Goal: Task Accomplishment & Management: Use online tool/utility

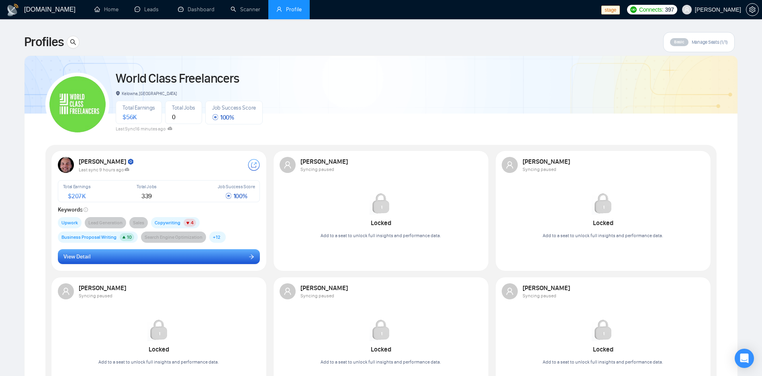
click at [159, 264] on button "View Detail" at bounding box center [159, 256] width 202 height 15
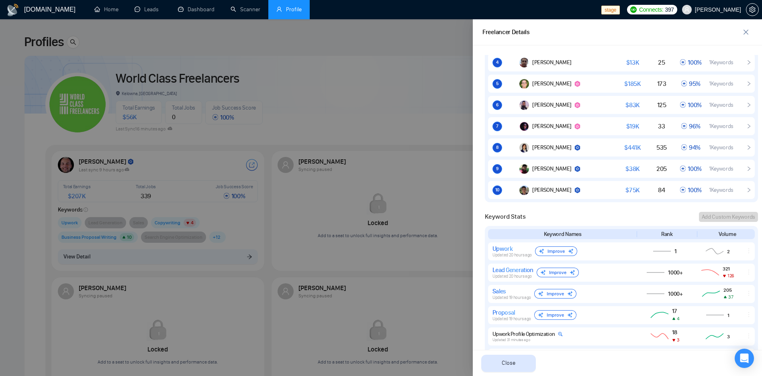
scroll to position [578, 0]
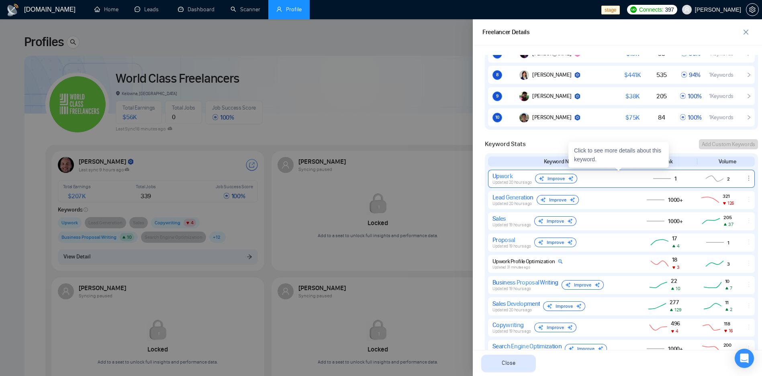
click at [598, 176] on div "Upwork Updated 20 hours ago Improve" at bounding box center [561, 178] width 139 height 13
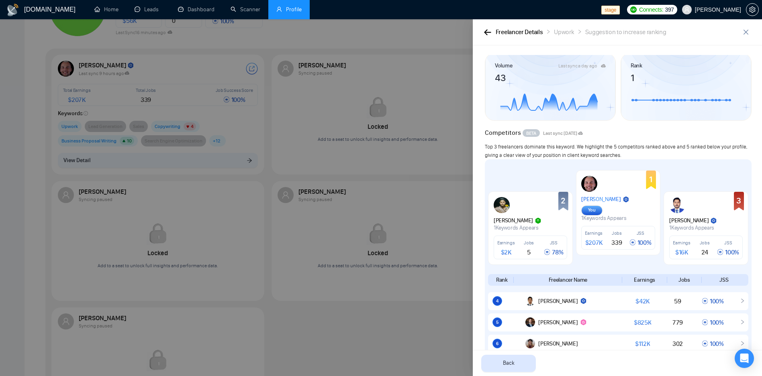
scroll to position [0, 0]
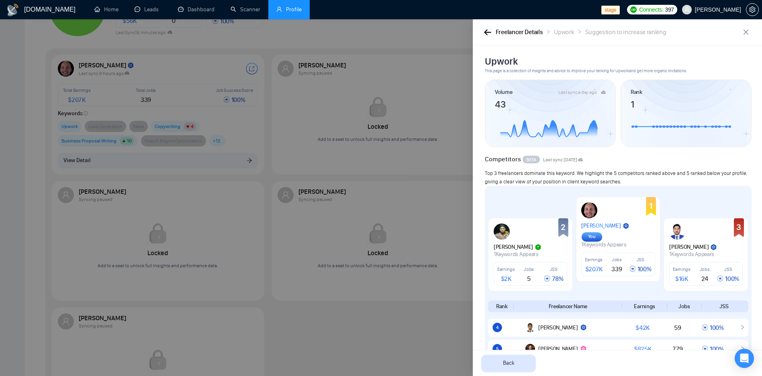
click at [488, 33] on icon "button" at bounding box center [487, 32] width 7 height 6
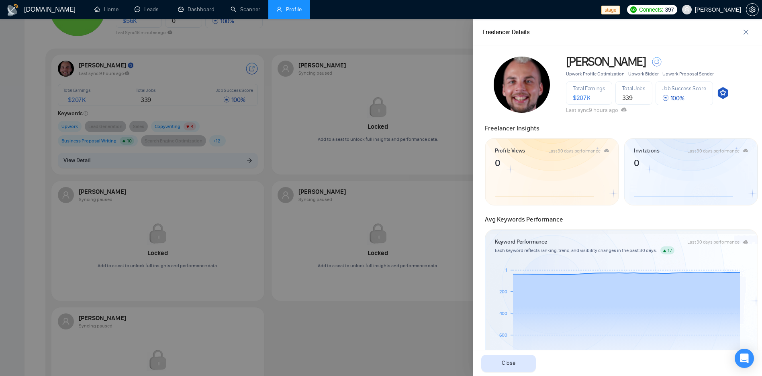
click at [346, 318] on div at bounding box center [381, 197] width 762 height 357
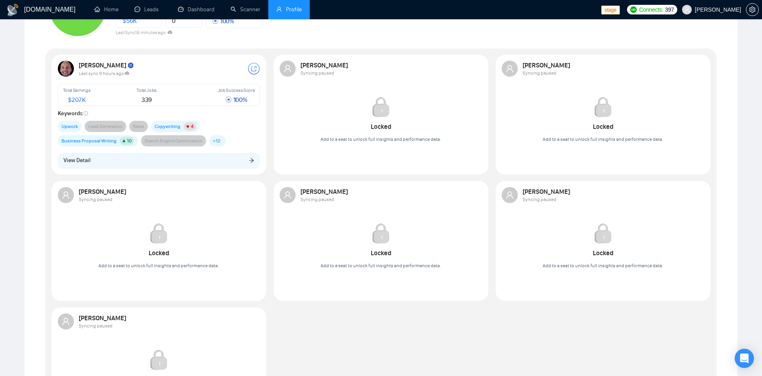
click at [438, 366] on div "Robert O'Kruk Last sync 9 hours ago Total Earnings $ 207K Total Jobs 339 Job Su…" at bounding box center [381, 244] width 666 height 380
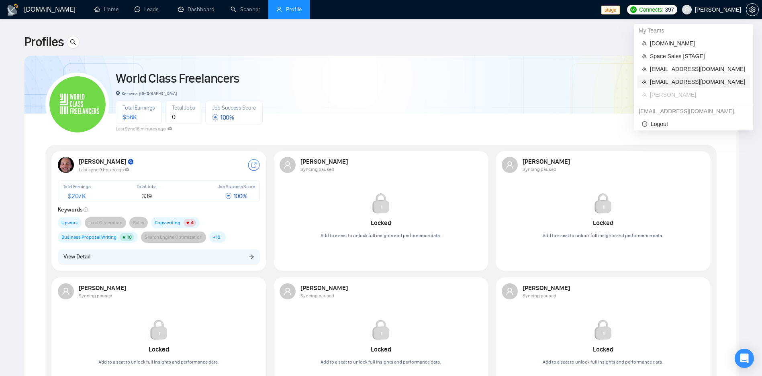
click at [694, 78] on span "[EMAIL_ADDRESS][DOMAIN_NAME]" at bounding box center [697, 82] width 95 height 9
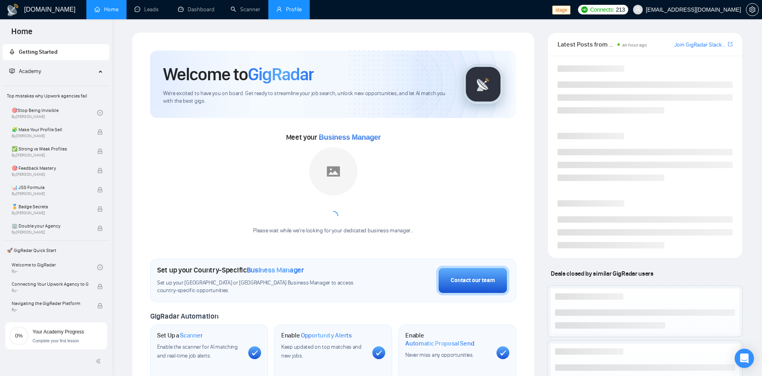
click at [281, 13] on link "Profile" at bounding box center [288, 9] width 25 height 7
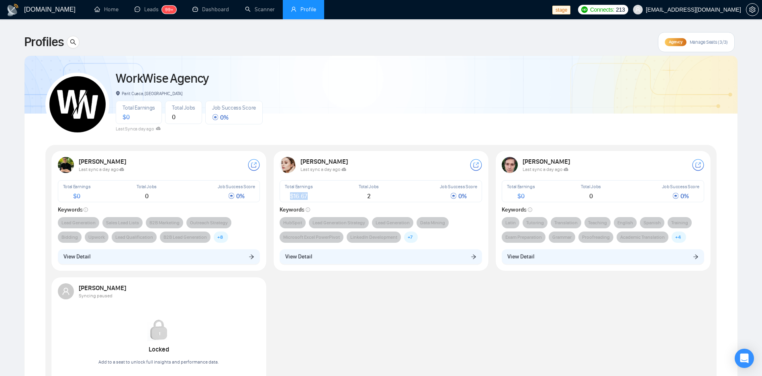
drag, startPoint x: 287, startPoint y: 196, endPoint x: 323, endPoint y: 195, distance: 36.2
click at [323, 195] on div "Total Earnings $ 16.67" at bounding box center [311, 192] width 57 height 20
copy span "$ 16.67"
click at [359, 165] on div "[PERSON_NAME]" at bounding box center [384, 162] width 169 height 8
drag, startPoint x: 421, startPoint y: 261, endPoint x: 421, endPoint y: 311, distance: 50.2
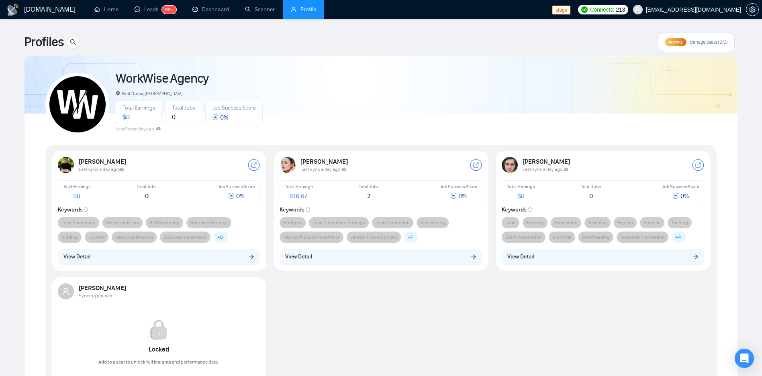
click at [421, 311] on div "Sviatoslav Hryhorenko Last sync a day ago Total Earnings $ 0 Total Jobs 0 Job S…" at bounding box center [381, 277] width 666 height 253
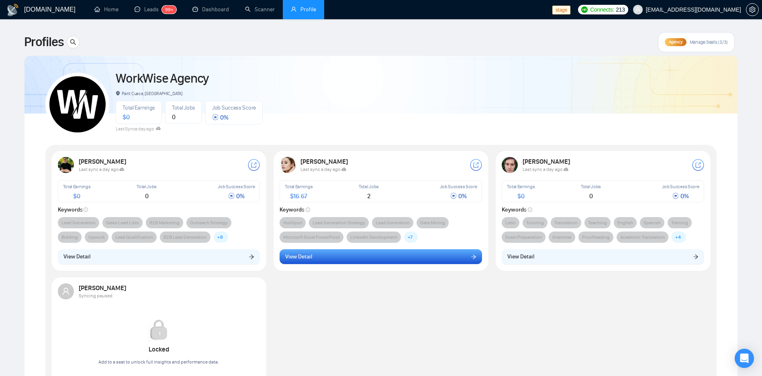
click at [418, 259] on button "View Detail" at bounding box center [381, 256] width 202 height 15
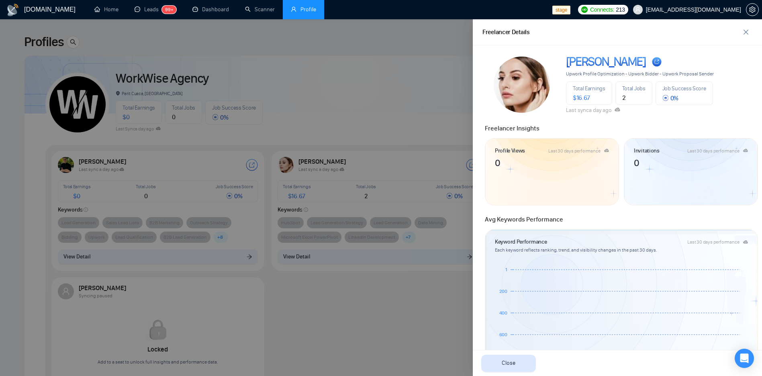
click at [654, 65] on link "[PERSON_NAME]" at bounding box center [640, 62] width 148 height 14
click at [431, 137] on div at bounding box center [381, 197] width 762 height 357
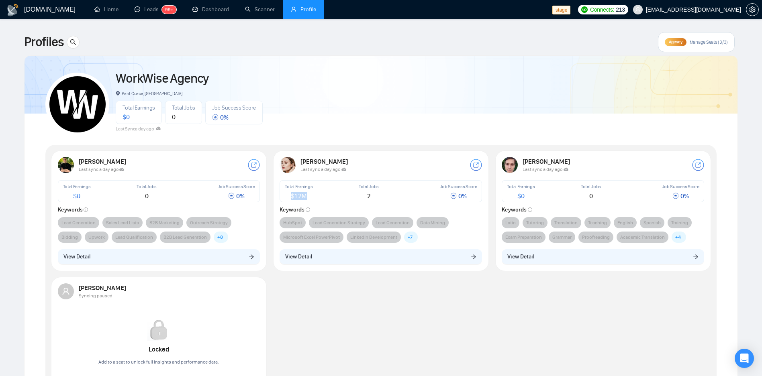
drag, startPoint x: 310, startPoint y: 194, endPoint x: 290, endPoint y: 196, distance: 19.4
click at [290, 196] on div "$ 1.2M" at bounding box center [299, 196] width 28 height 6
click at [418, 101] on div "WorkWise Agency Parit Cuaca, [GEOGRAPHIC_DATA] Total Earnings $ 0 Total Jobs 0 …" at bounding box center [380, 100] width 671 height 71
click at [372, 101] on div "WorkWise Agency Parit Cuaca, [GEOGRAPHIC_DATA] Total Earnings $ 0 Total Jobs 0 …" at bounding box center [380, 100] width 671 height 71
click at [266, 10] on link "Scanner" at bounding box center [260, 9] width 30 height 7
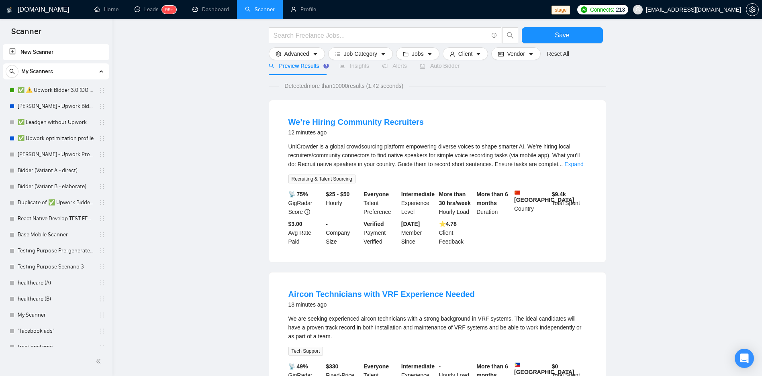
scroll to position [48, 0]
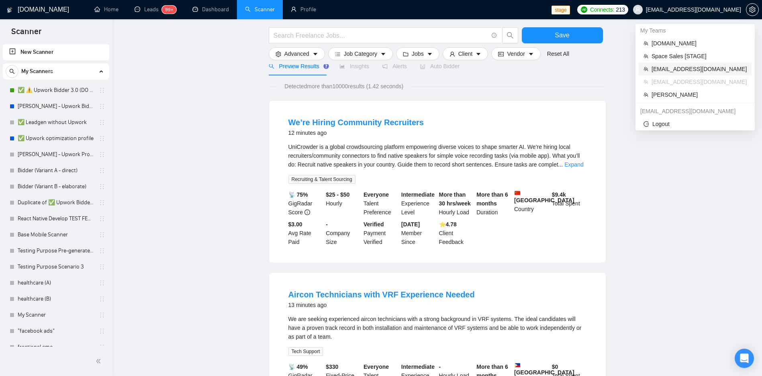
click at [685, 69] on span "[EMAIL_ADDRESS][DOMAIN_NAME]" at bounding box center [699, 69] width 95 height 9
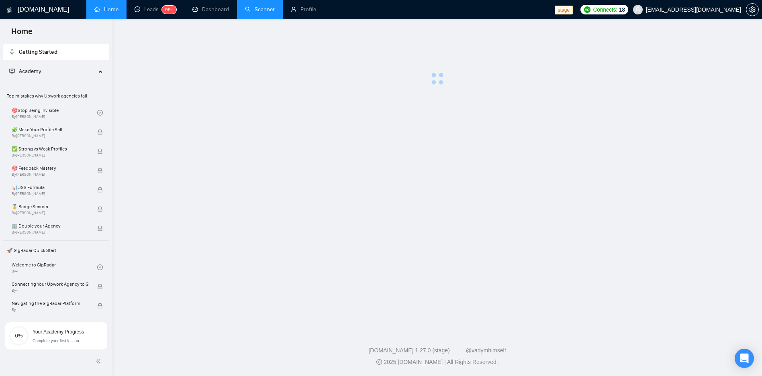
click at [257, 6] on link "Scanner" at bounding box center [260, 9] width 30 height 7
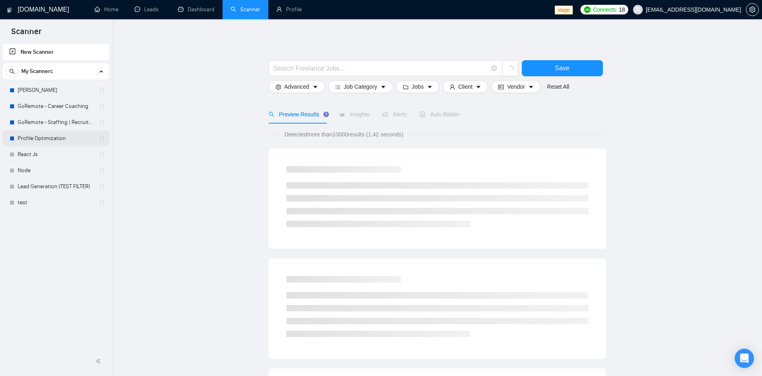
click at [48, 139] on link "Profile Optimization" at bounding box center [56, 139] width 76 height 16
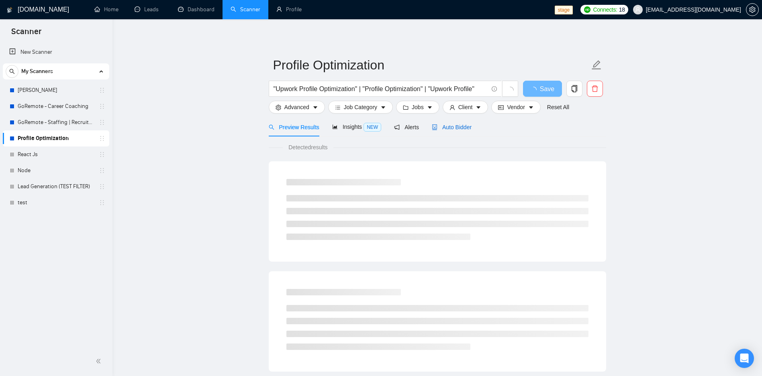
click at [456, 123] on div "Auto Bidder" at bounding box center [452, 127] width 40 height 9
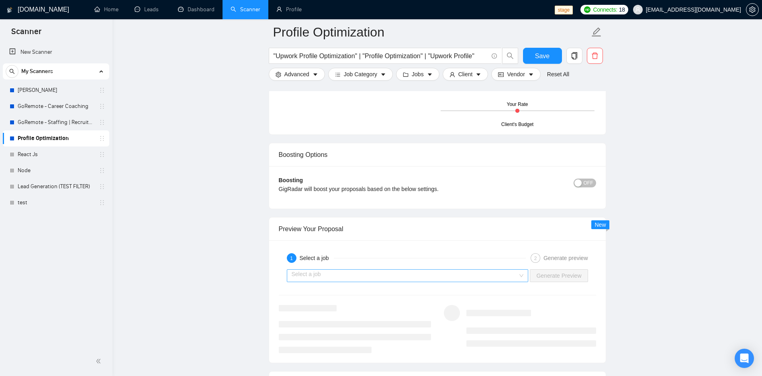
scroll to position [1398, 0]
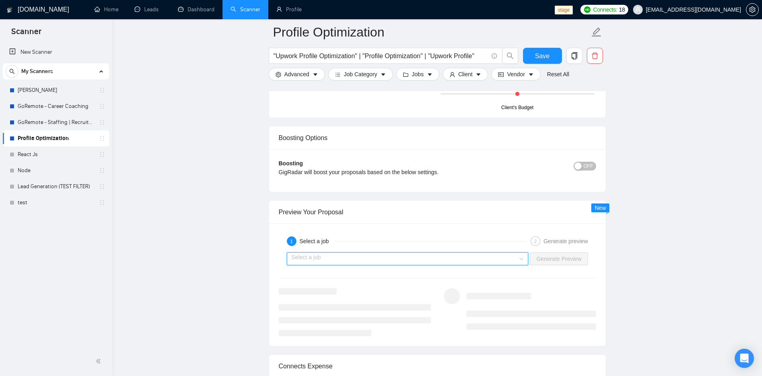
click at [390, 264] on input "search" at bounding box center [405, 259] width 227 height 12
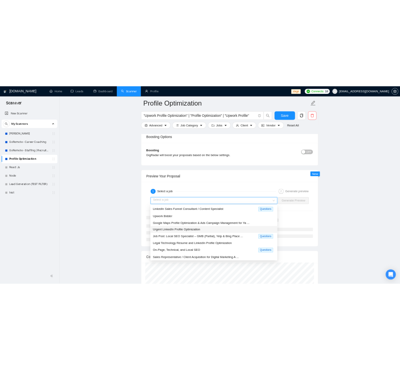
scroll to position [1494, 0]
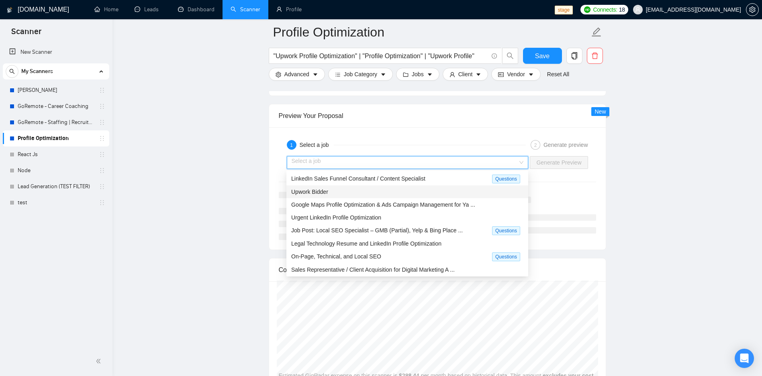
click at [343, 192] on div "Upwork Bidder" at bounding box center [407, 192] width 232 height 9
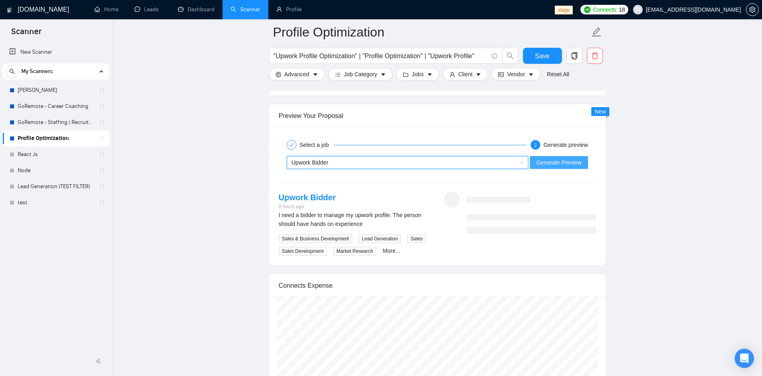
click at [560, 163] on span "Generate Preview" at bounding box center [558, 162] width 45 height 9
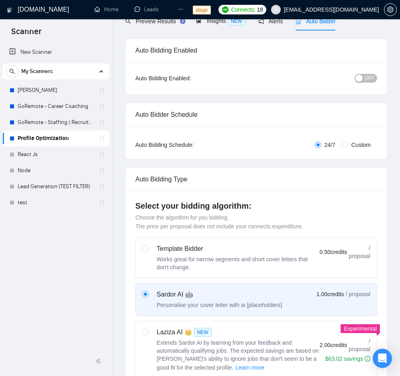
scroll to position [0, 0]
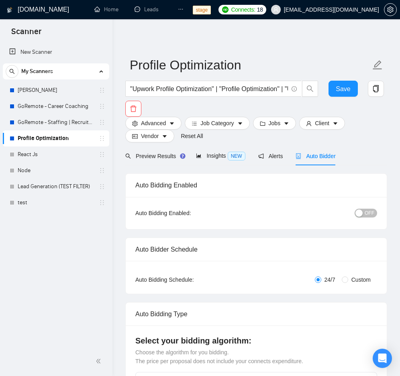
click at [366, 216] on span "OFF" at bounding box center [370, 213] width 10 height 9
click at [372, 214] on div "button" at bounding box center [372, 213] width 7 height 7
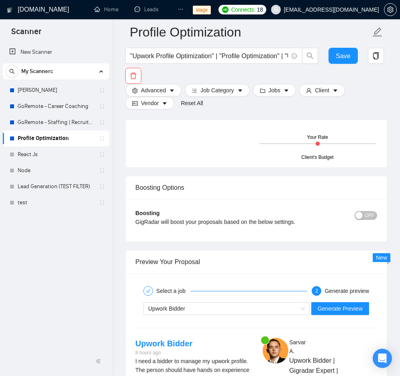
scroll to position [1591, 0]
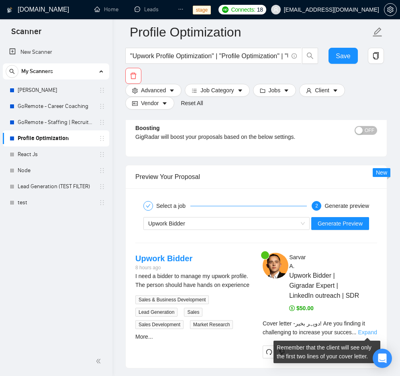
click at [363, 334] on link "Expand" at bounding box center [367, 332] width 19 height 6
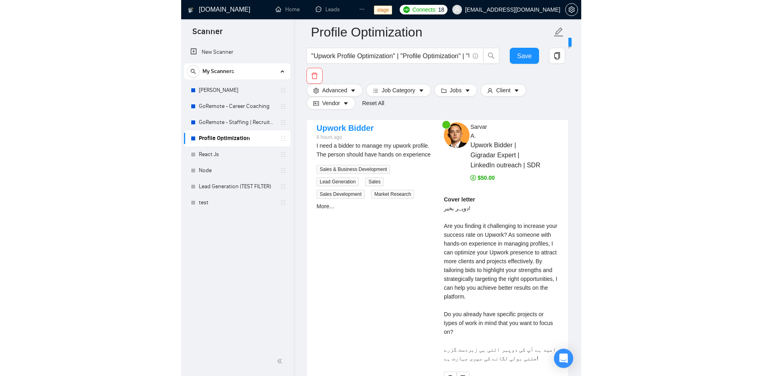
scroll to position [1783, 0]
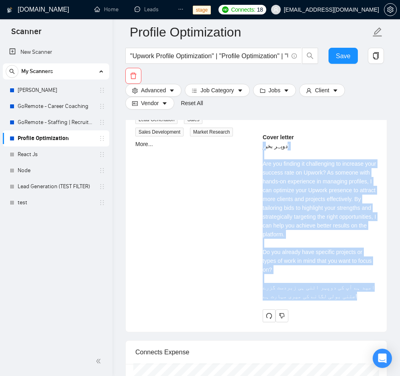
drag, startPoint x: 377, startPoint y: 299, endPoint x: 265, endPoint y: 146, distance: 189.9
click at [265, 146] on div "[PERSON_NAME] Upwork Bidder | Gigradar Expert | LinkedIn outreach | SDR $50.00 …" at bounding box center [319, 191] width 127 height 262
drag, startPoint x: 340, startPoint y: 192, endPoint x: 355, endPoint y: 190, distance: 15.8
click at [339, 192] on div "Cover letter دوپہر بخیر! Are you finding it challenging to increase your succes…" at bounding box center [320, 217] width 114 height 168
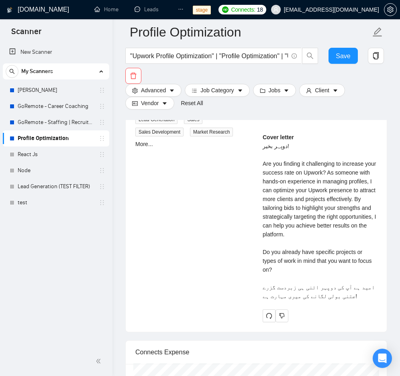
click at [180, 181] on div "Upwork Bidder 8 hours ago I need a bidder to manage my upwork profile. The pers…" at bounding box center [256, 191] width 255 height 262
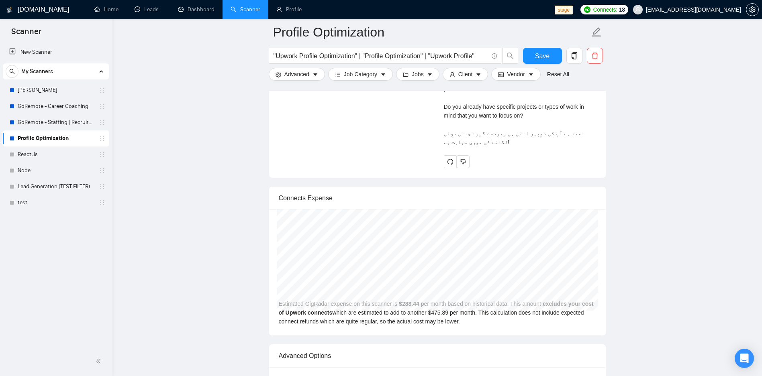
scroll to position [1591, 0]
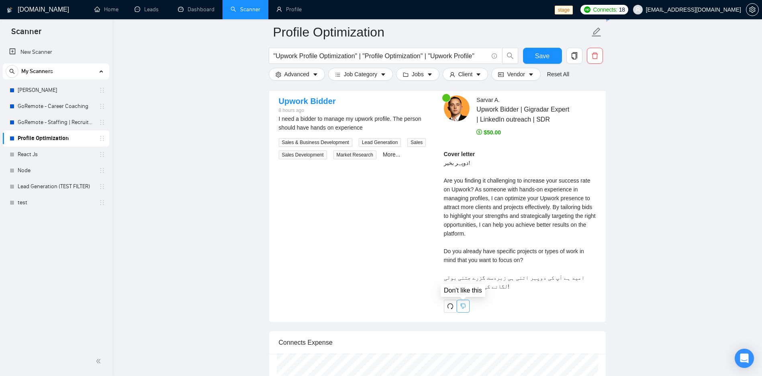
click at [461, 308] on icon "dislike" at bounding box center [463, 306] width 6 height 6
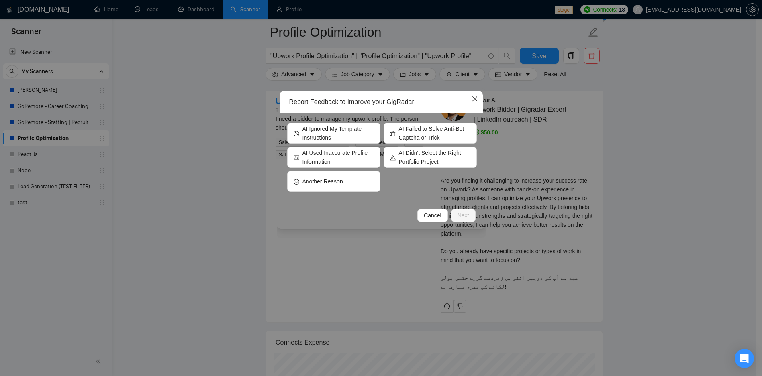
click at [477, 100] on icon "close" at bounding box center [475, 99] width 6 height 6
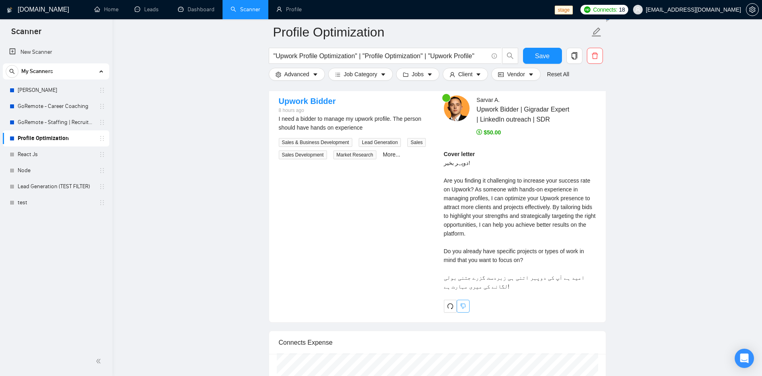
click at [466, 302] on button "button" at bounding box center [463, 306] width 13 height 13
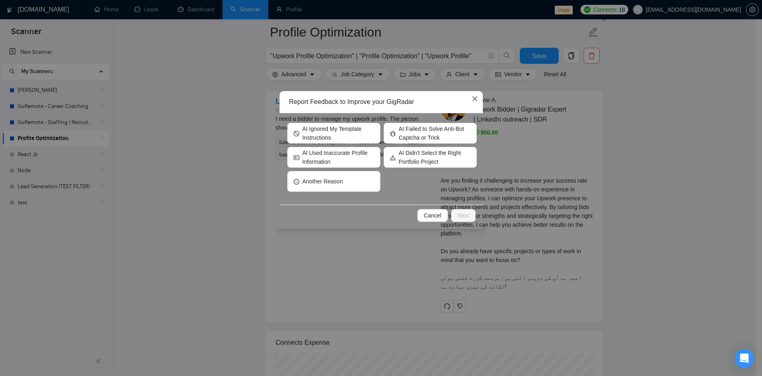
click at [478, 98] on icon "close" at bounding box center [475, 99] width 6 height 6
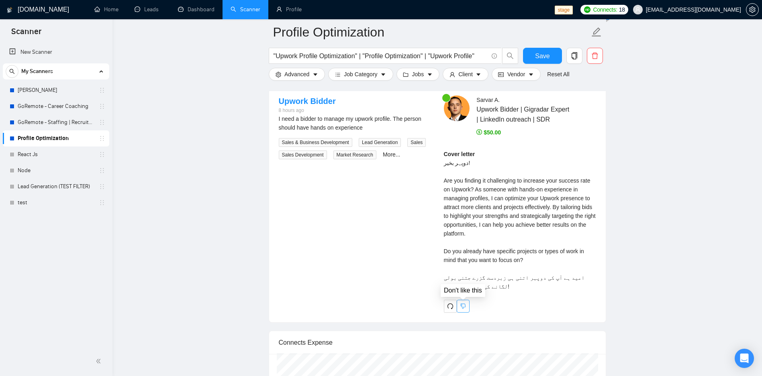
click at [462, 307] on icon "dislike" at bounding box center [462, 306] width 5 height 5
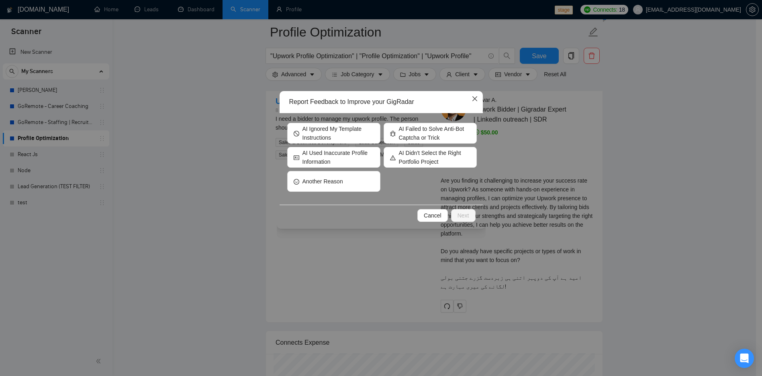
click at [476, 100] on icon "close" at bounding box center [474, 98] width 5 height 5
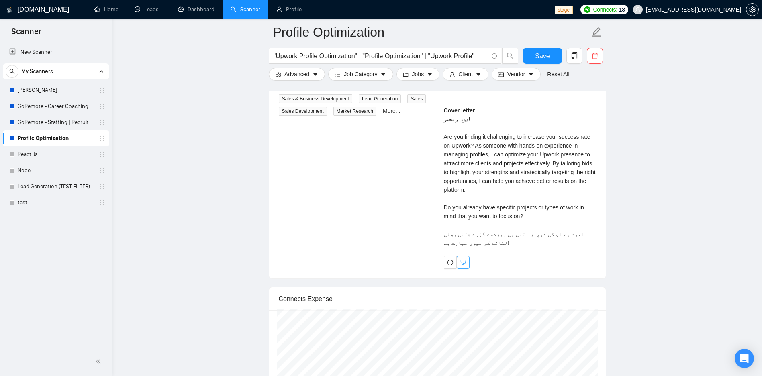
scroll to position [1687, 0]
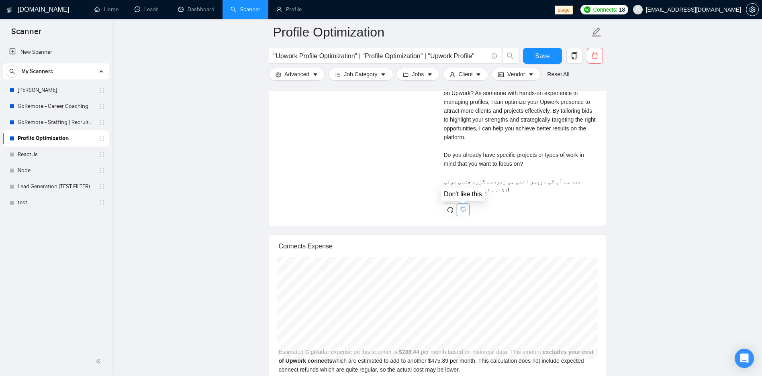
click at [463, 208] on icon "dislike" at bounding box center [463, 210] width 6 height 6
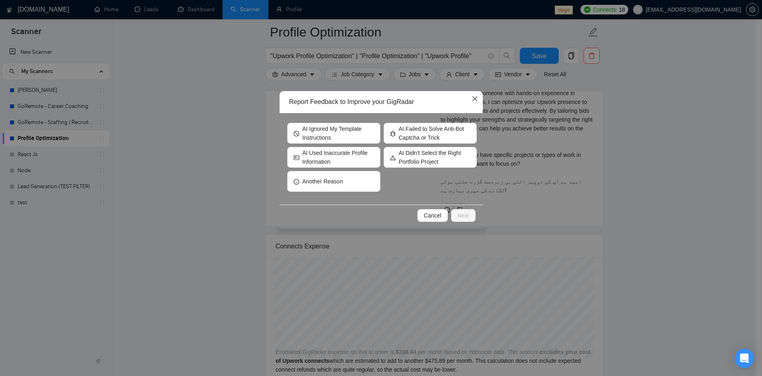
click at [477, 100] on icon "close" at bounding box center [475, 99] width 6 height 6
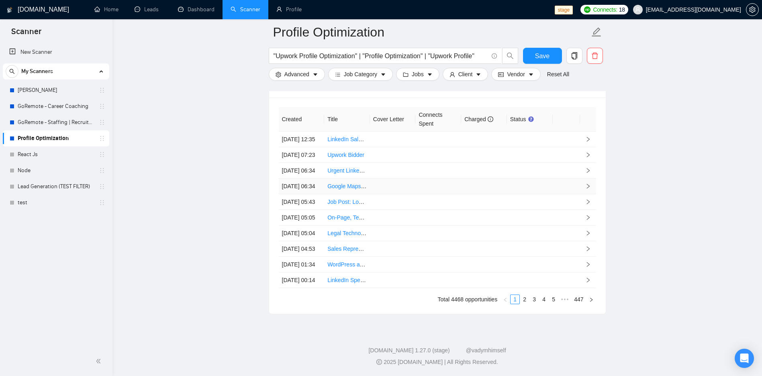
scroll to position [2241, 0]
click at [525, 298] on link "2" at bounding box center [524, 299] width 9 height 9
click at [543, 302] on link "4" at bounding box center [543, 299] width 9 height 9
click at [576, 300] on link "447" at bounding box center [579, 299] width 14 height 9
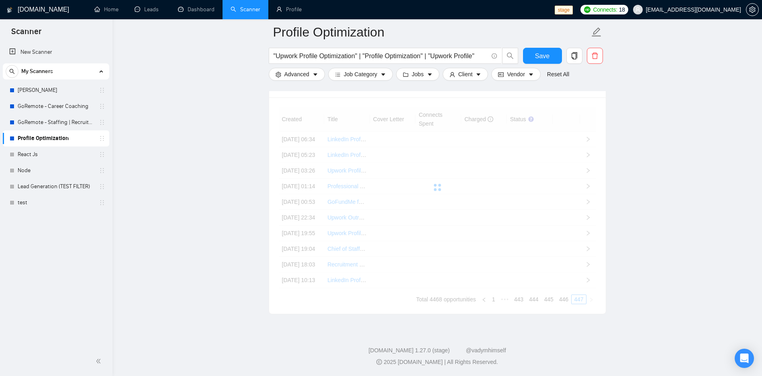
scroll to position [2145, 0]
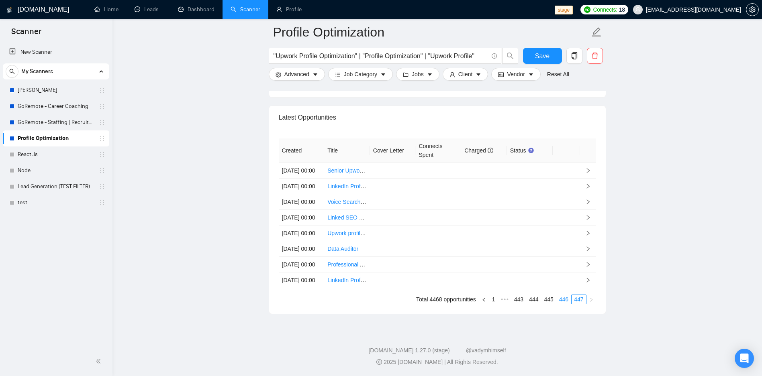
click at [567, 304] on link "446" at bounding box center [564, 299] width 14 height 9
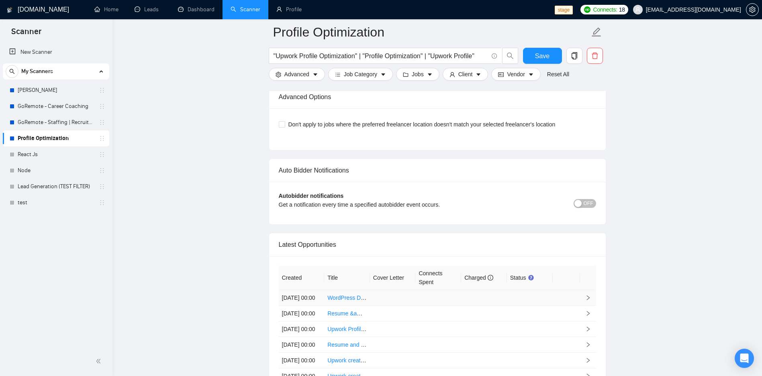
scroll to position [1856, 0]
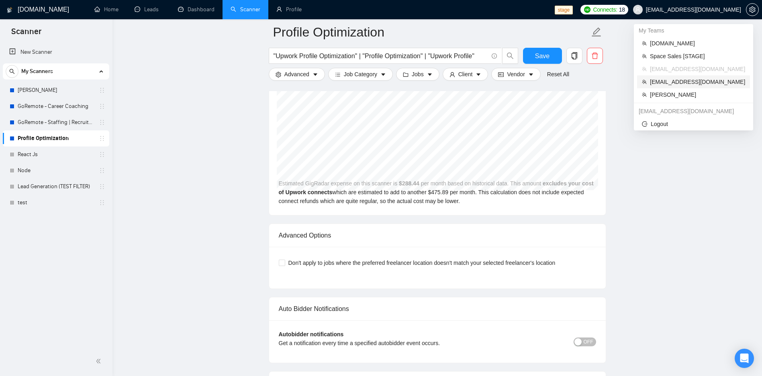
click at [681, 84] on span "[EMAIL_ADDRESS][DOMAIN_NAME]" at bounding box center [697, 82] width 95 height 9
click at [440, 48] on span ""Upwork Profile Optimization" | "Profile Optimization" | "Upwork Profile"" at bounding box center [385, 56] width 233 height 16
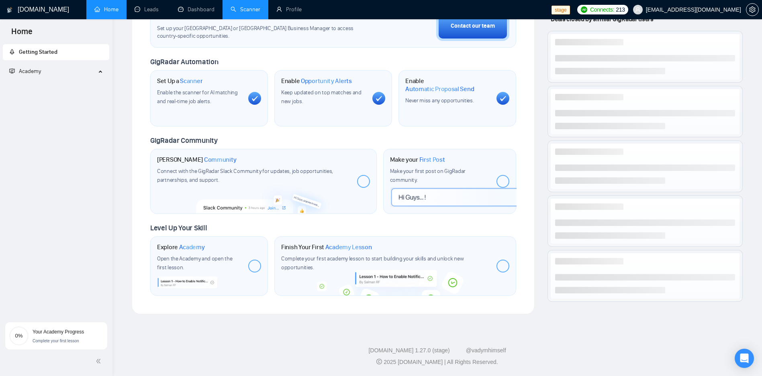
scroll to position [255, 0]
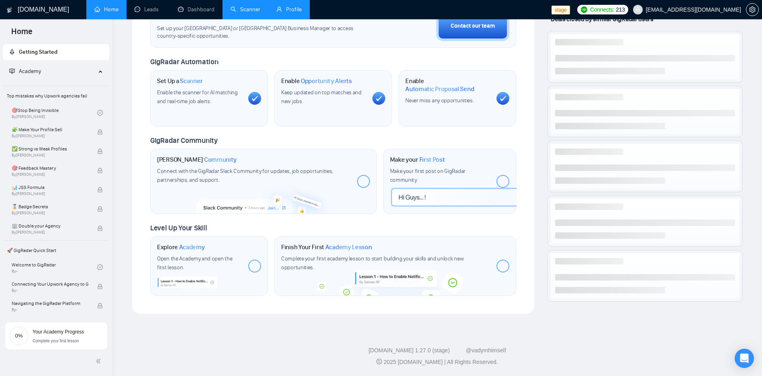
click at [294, 13] on link "Profile" at bounding box center [288, 9] width 25 height 7
click at [243, 6] on link "Scanner" at bounding box center [246, 9] width 30 height 7
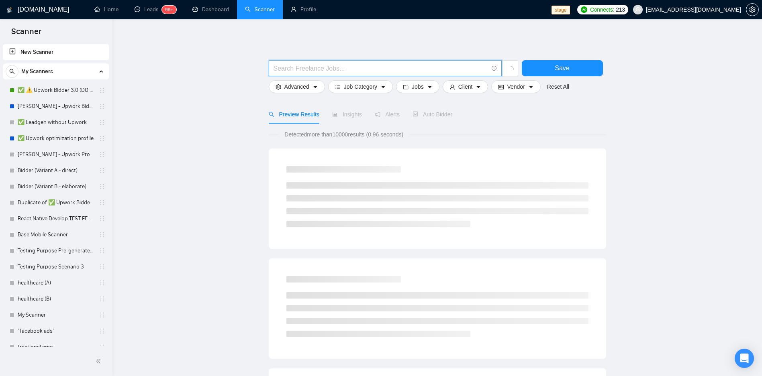
click at [363, 69] on input "text" at bounding box center [381, 68] width 214 height 10
click at [569, 108] on div "Preview Results Insights Alerts Auto Bidder" at bounding box center [437, 114] width 337 height 18
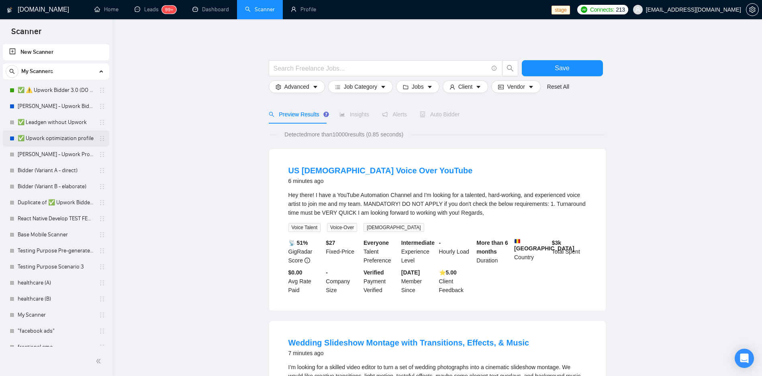
click at [65, 140] on link "✅ Upwork optimization profile" at bounding box center [56, 139] width 76 height 16
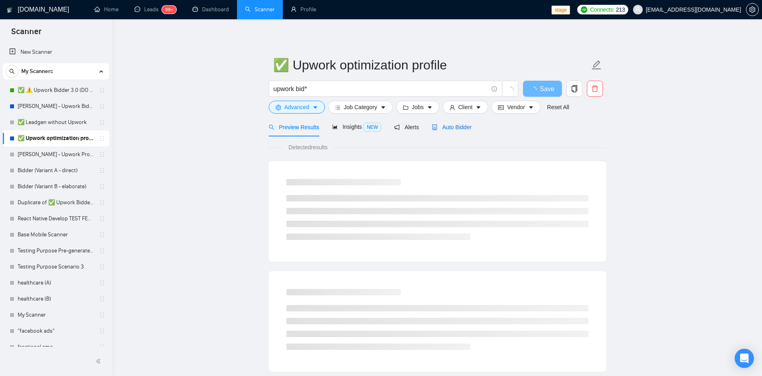
click at [462, 128] on span "Auto Bidder" at bounding box center [452, 127] width 40 height 6
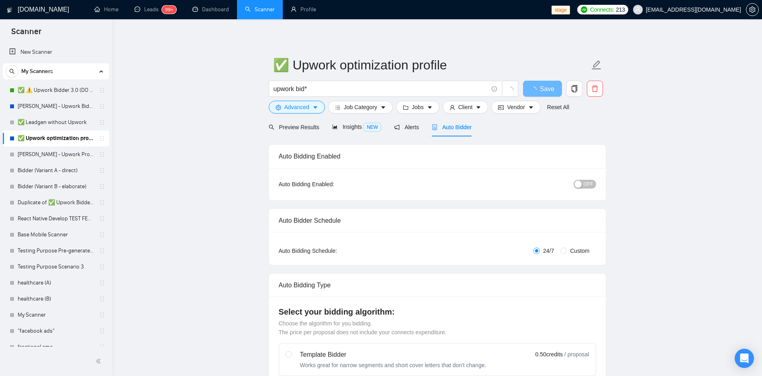
checkbox input "true"
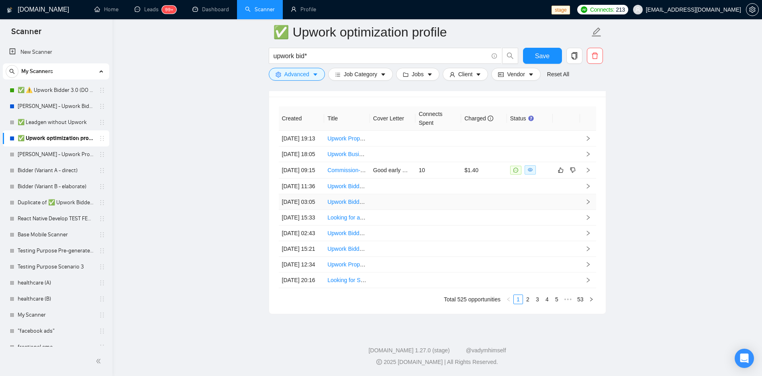
scroll to position [2171, 0]
click at [408, 162] on td "Good early morning, Struggling to turn your UK-based Upwork profile into a cons…" at bounding box center [393, 170] width 46 height 16
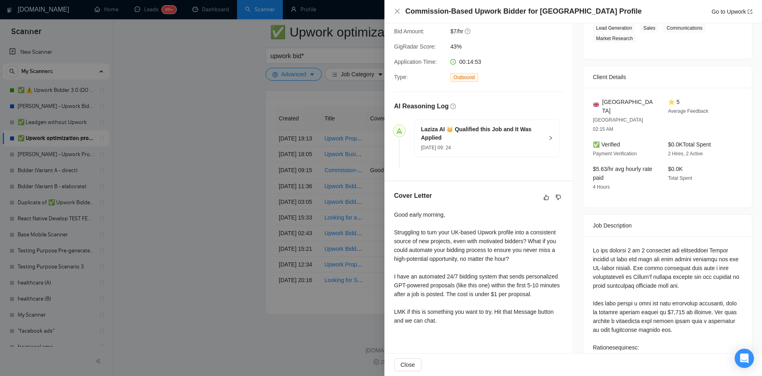
scroll to position [145, 0]
click at [484, 208] on div "Cover Letter Good early morning, Struggling to turn your UK-based Upwork profil…" at bounding box center [478, 259] width 188 height 157
drag, startPoint x: 423, startPoint y: 131, endPoint x: 441, endPoint y: 137, distance: 19.6
click at [441, 137] on div "Laziza AI 👑 Qualified this Job and It Was Applied [DATE] 09: 24" at bounding box center [487, 137] width 146 height 37
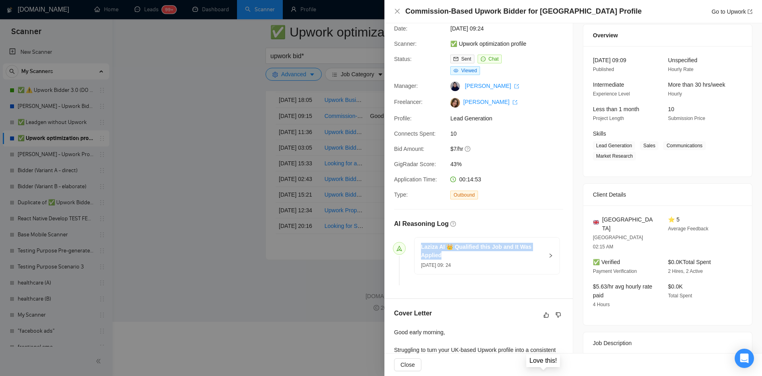
scroll to position [48, 0]
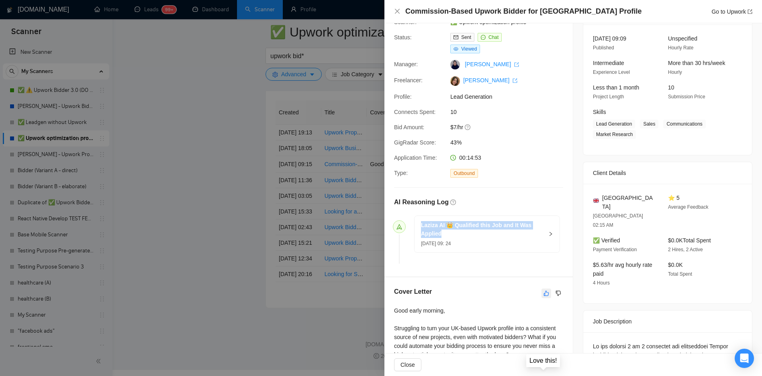
click at [543, 292] on icon "like" at bounding box center [546, 293] width 6 height 6
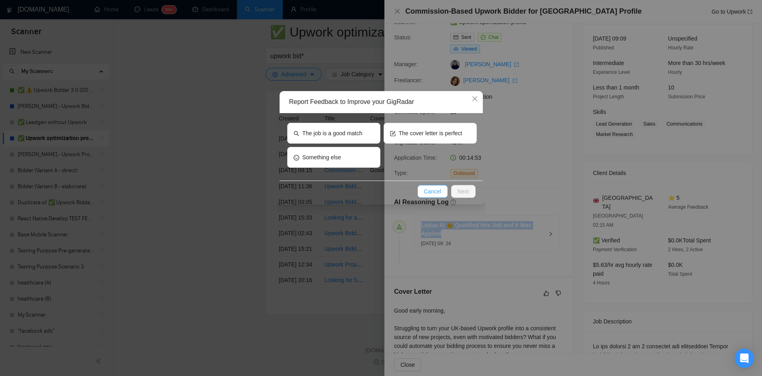
click at [421, 192] on button "Cancel" at bounding box center [432, 191] width 31 height 13
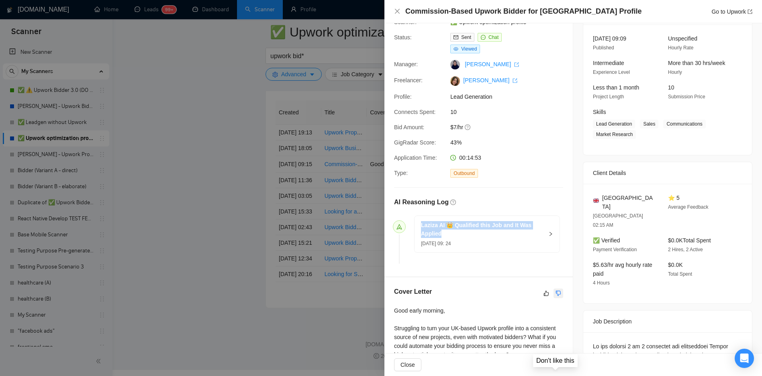
click at [556, 294] on icon "dislike" at bounding box center [559, 293] width 6 height 6
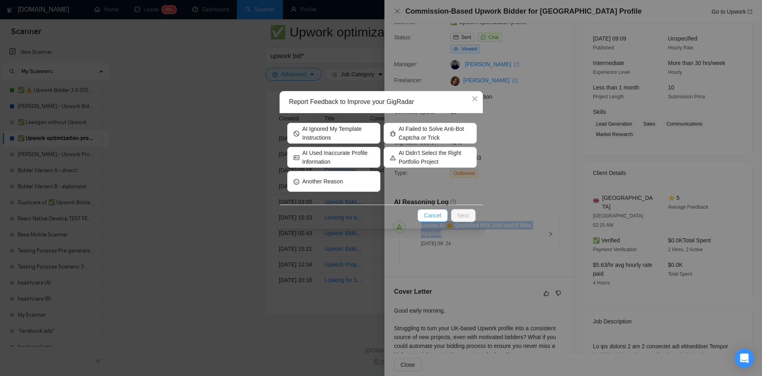
click at [439, 212] on span "Cancel" at bounding box center [433, 215] width 18 height 9
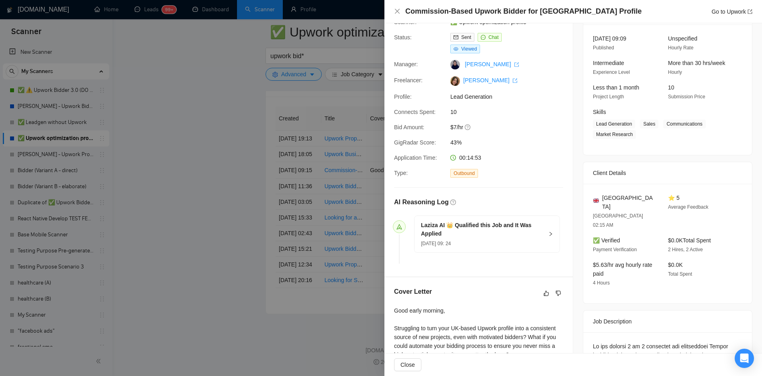
click at [250, 293] on div at bounding box center [381, 188] width 762 height 376
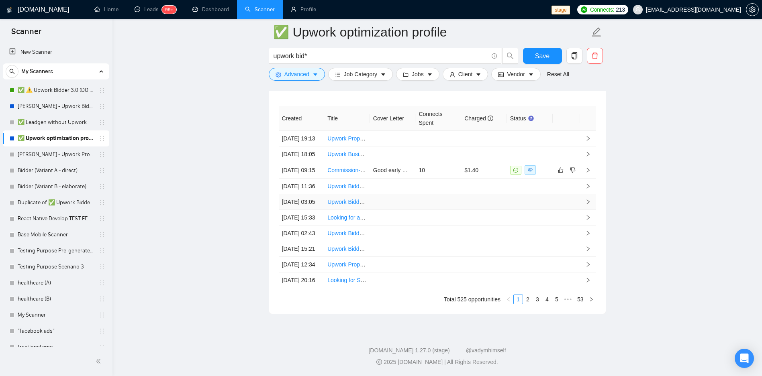
scroll to position [2171, 0]
